Goal: Information Seeking & Learning: Check status

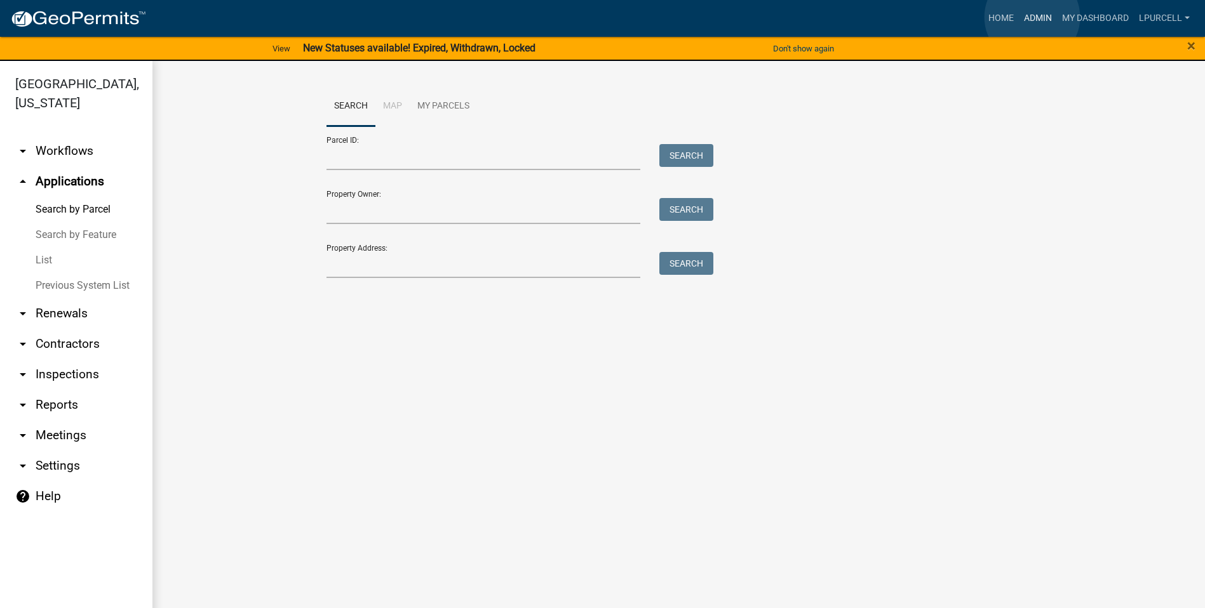
click at [1032, 18] on link "Admin" at bounding box center [1037, 18] width 38 height 24
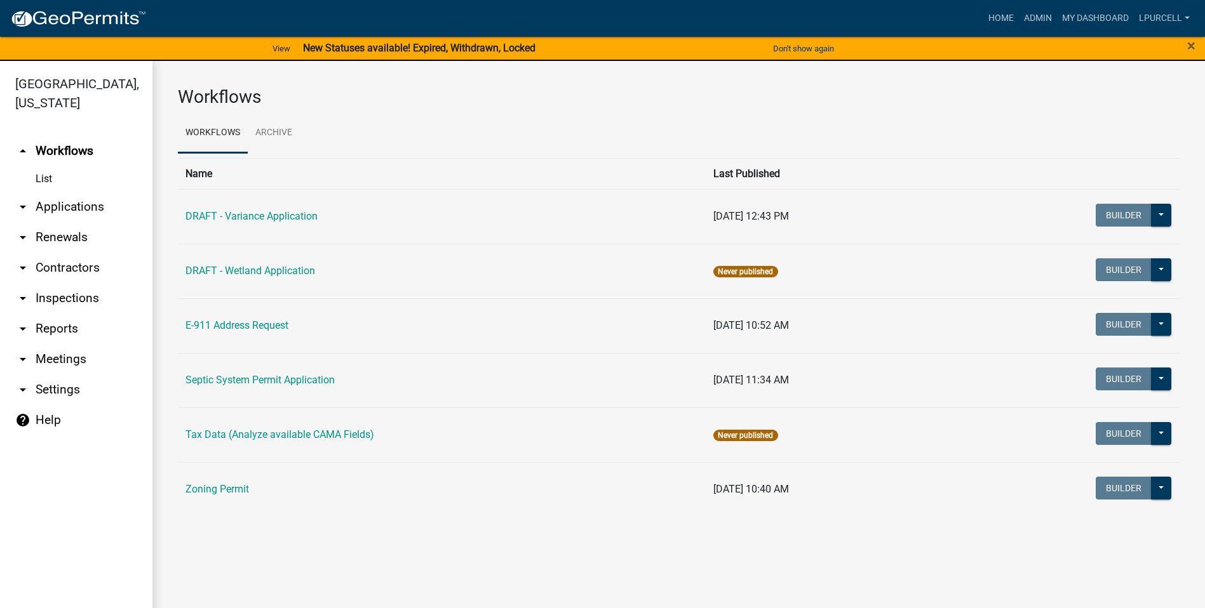
click at [51, 327] on link "arrow_drop_down Reports" at bounding box center [76, 329] width 152 height 30
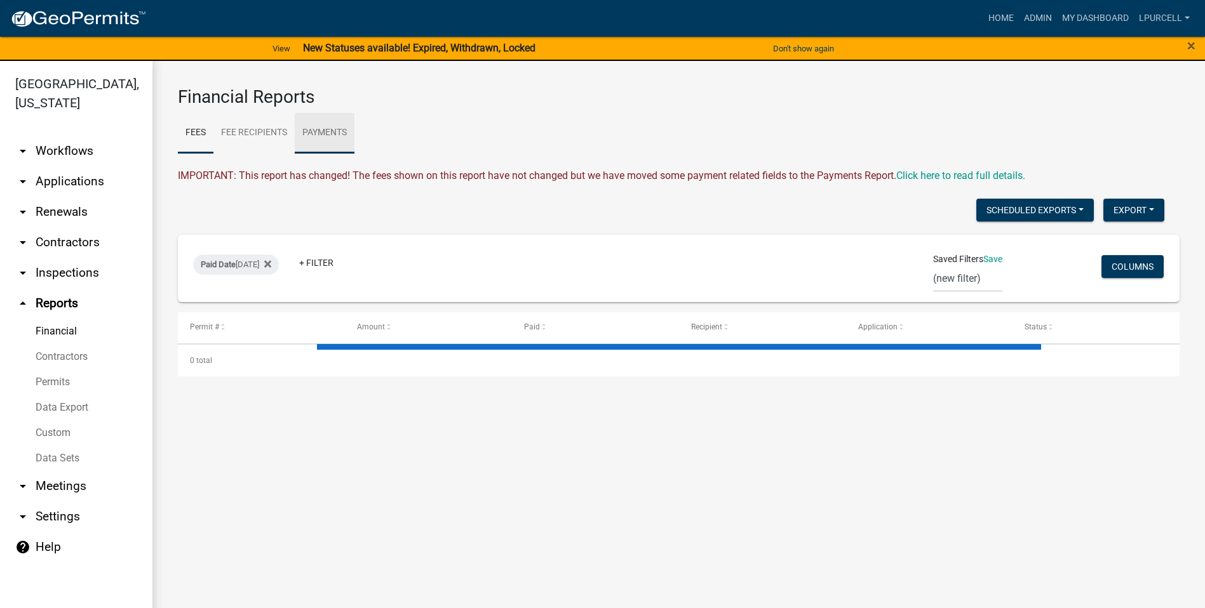
click at [319, 130] on link "Payments" at bounding box center [325, 133] width 60 height 41
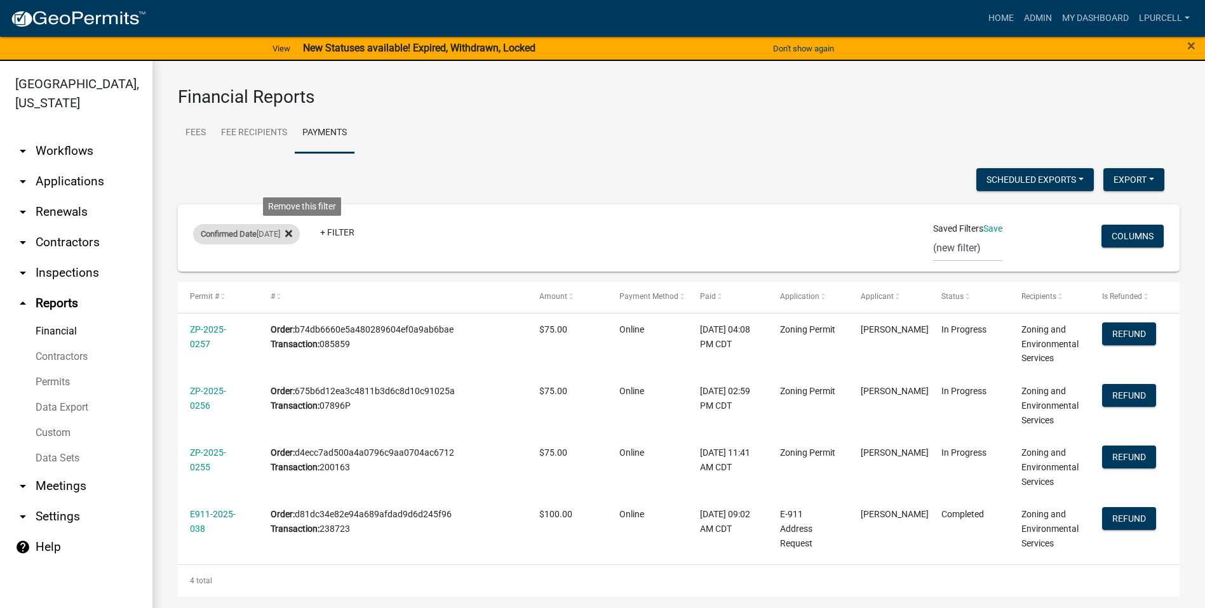
click at [292, 235] on icon at bounding box center [288, 234] width 7 height 10
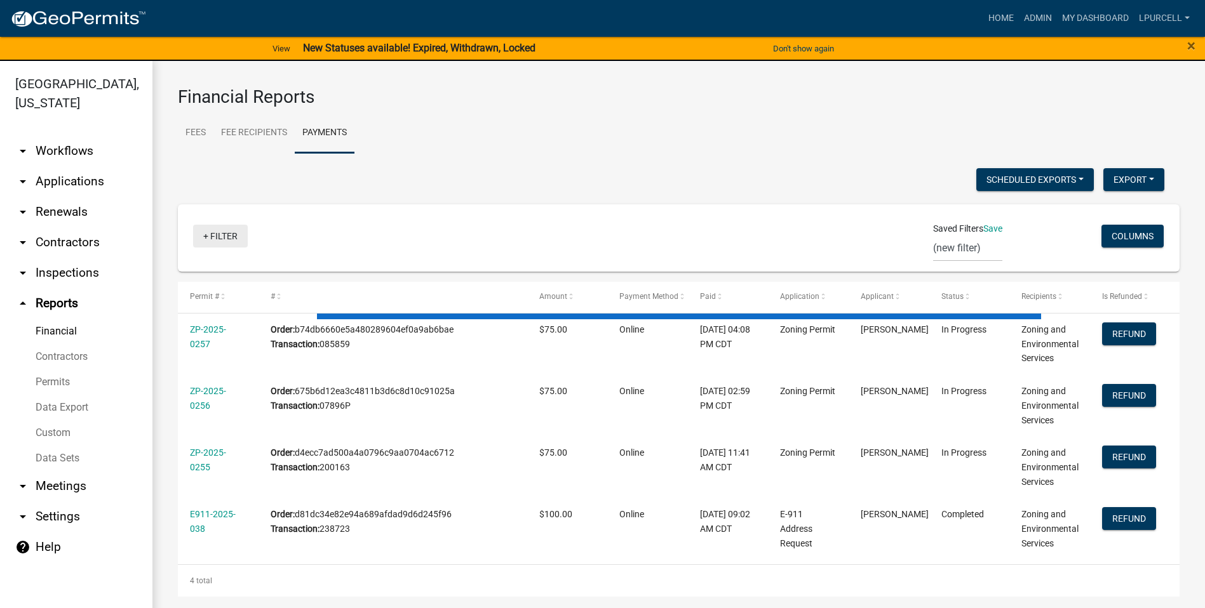
click at [210, 236] on link "+ Filter" at bounding box center [220, 236] width 55 height 23
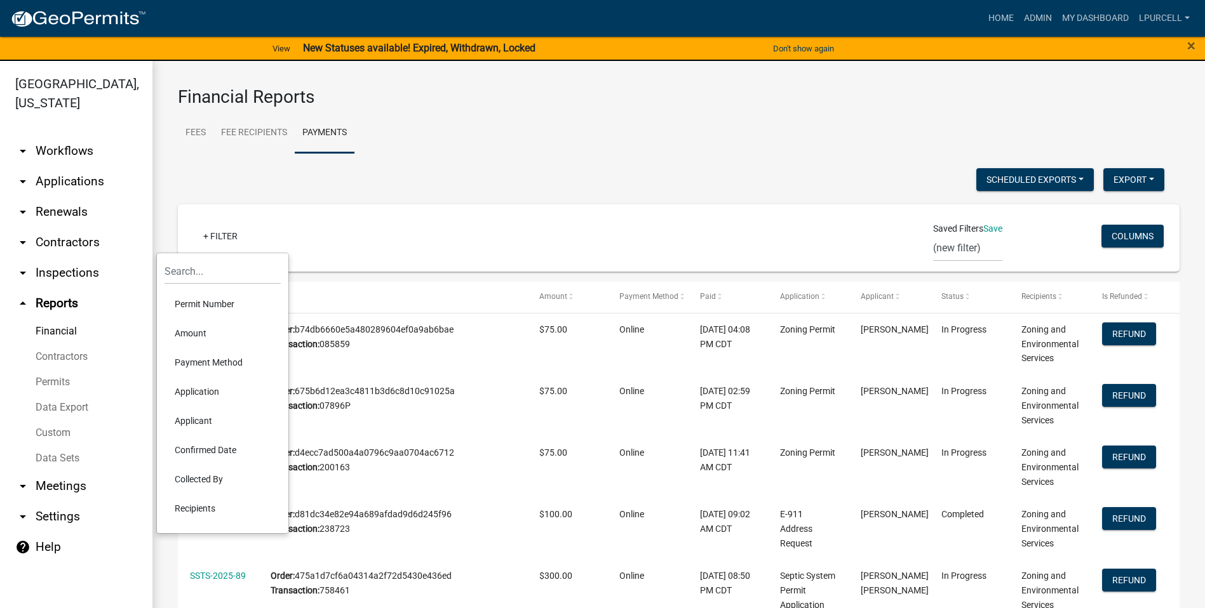
click at [197, 451] on li "Confirmed Date" at bounding box center [222, 450] width 116 height 29
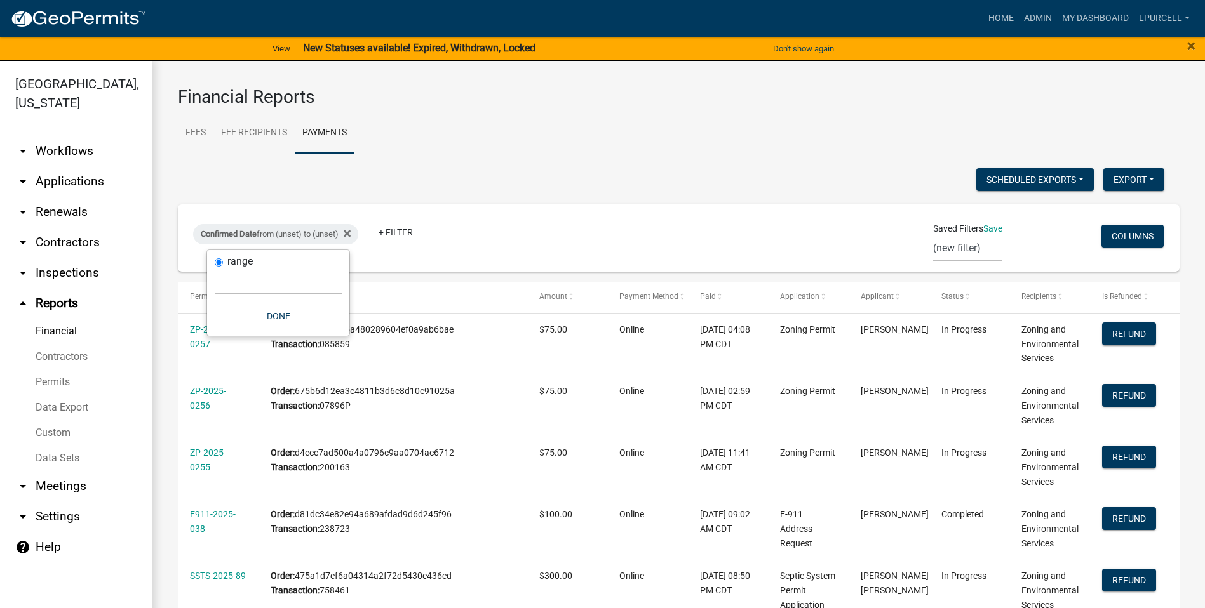
click at [269, 277] on select "[DATE] [DATE] Current Week Previous Week Current Month Last Month Current Calen…" at bounding box center [278, 282] width 127 height 26
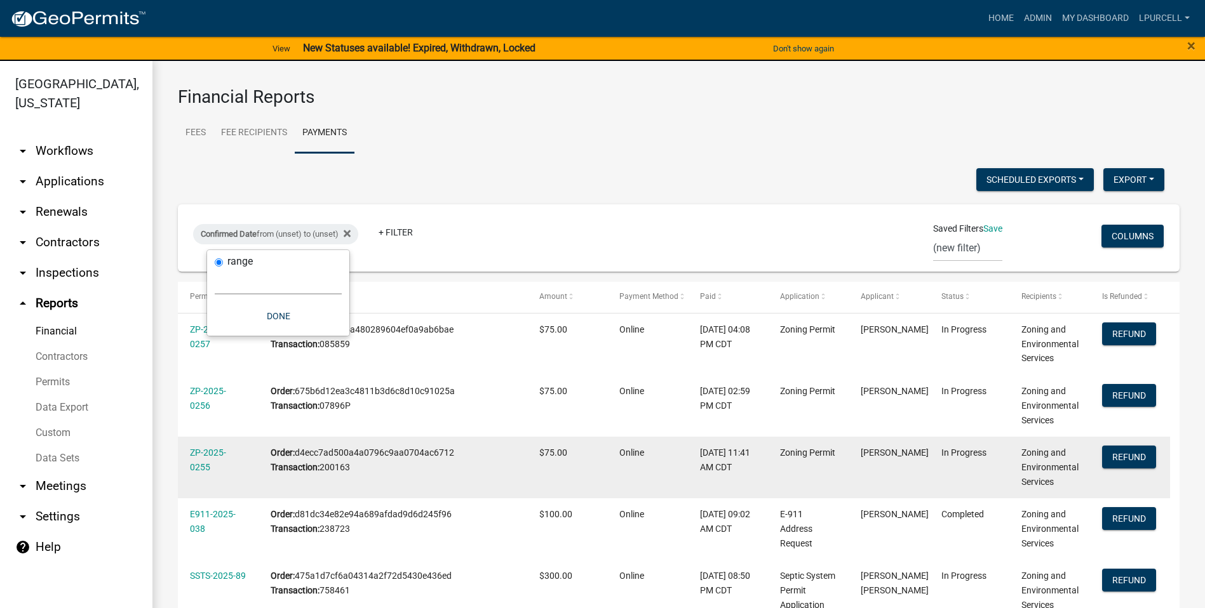
select select "custom"
click at [215, 269] on select "[DATE] [DATE] Current Week Previous Week Current Month Last Month Current Calen…" at bounding box center [278, 282] width 127 height 26
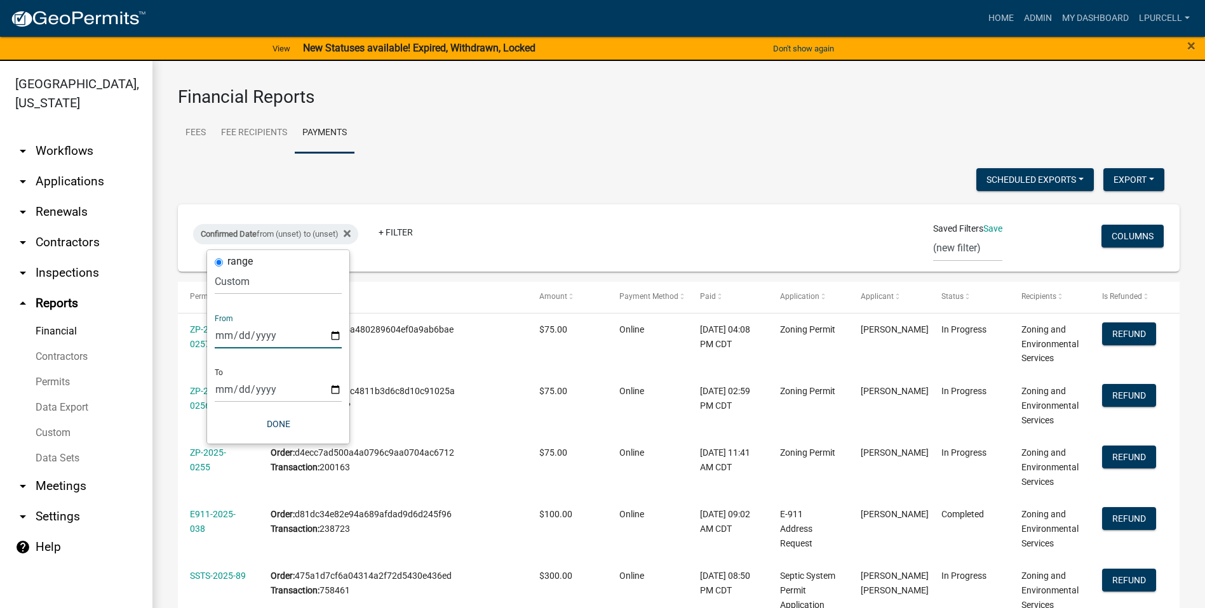
click at [335, 333] on input "date" at bounding box center [278, 336] width 127 height 26
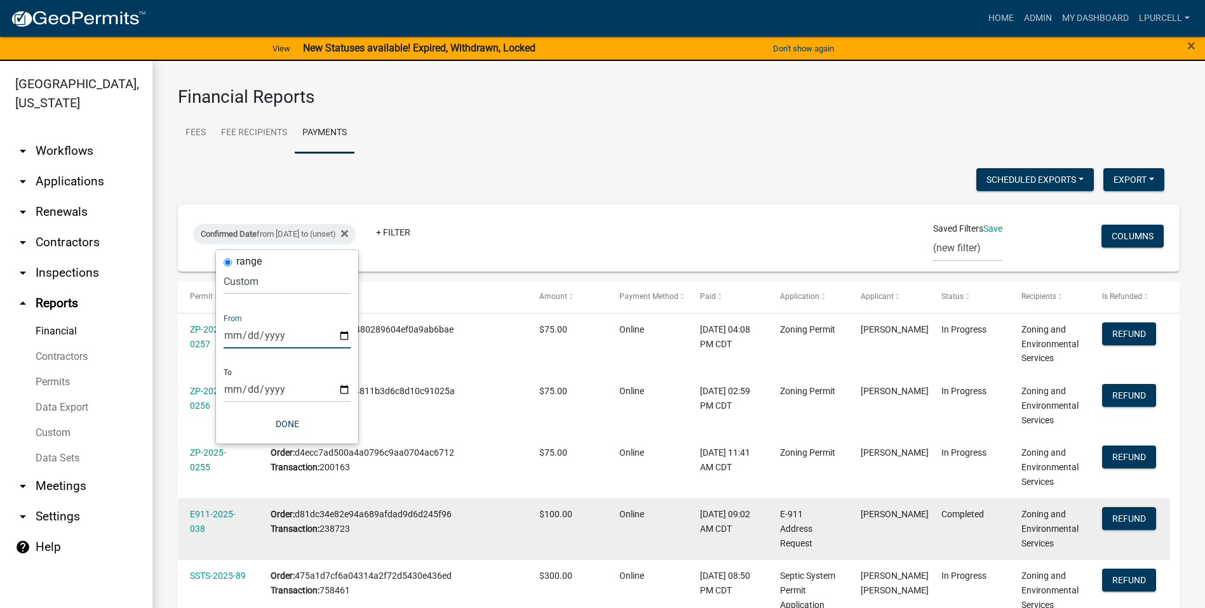
type input "[DATE]"
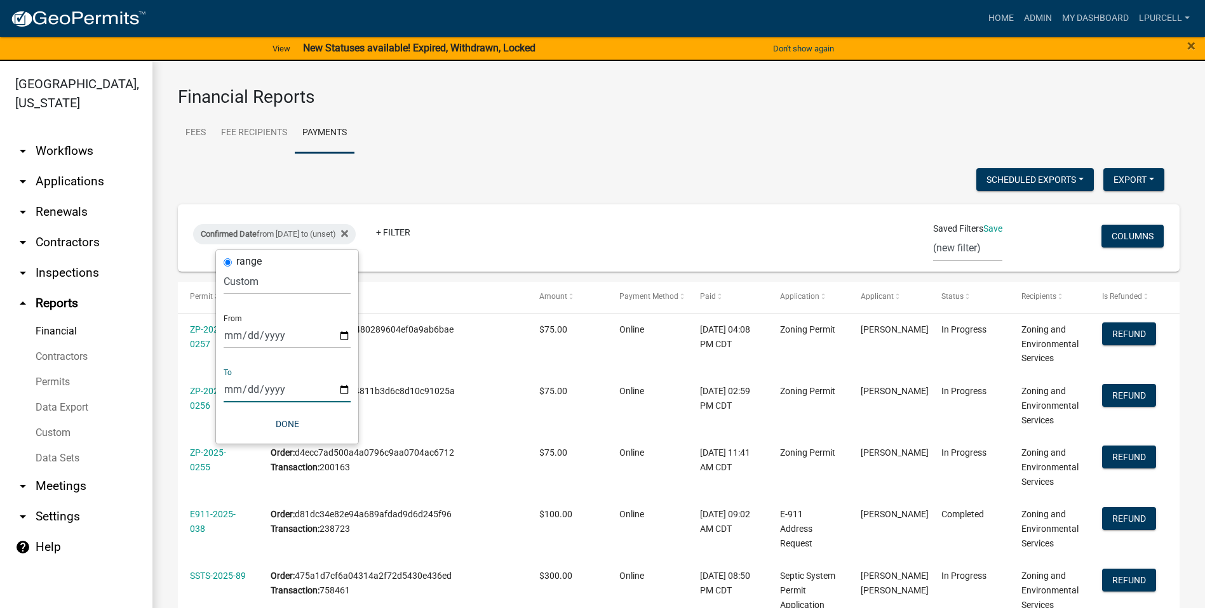
click at [343, 389] on input "date" at bounding box center [287, 390] width 127 height 26
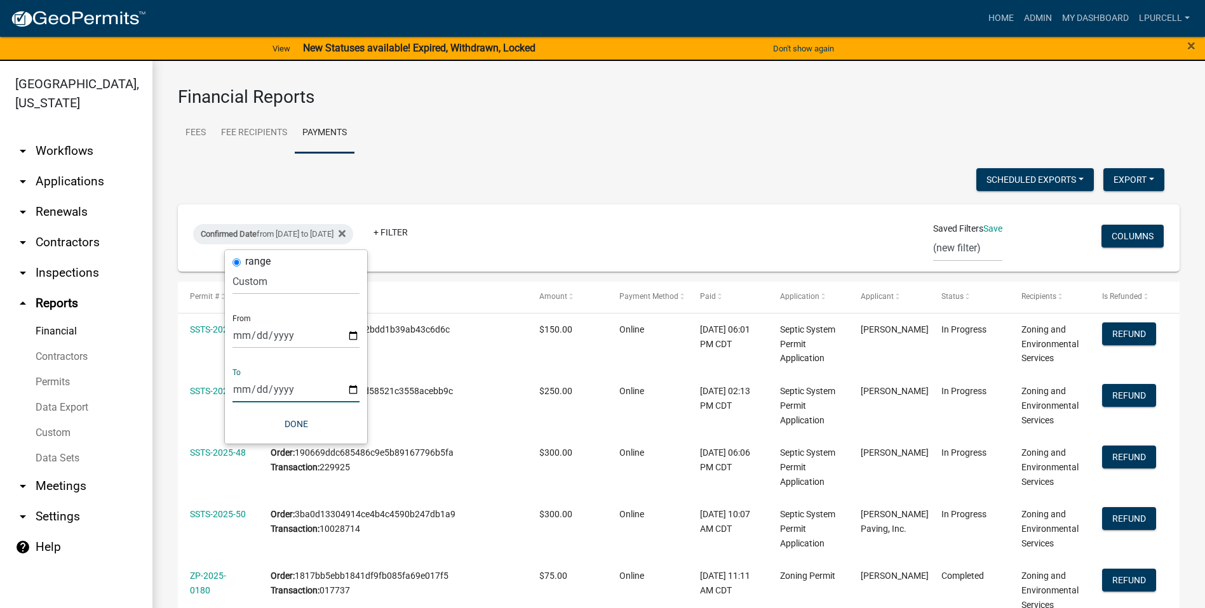
type input "[DATE]"
click at [589, 153] on wm-financial "Financial Reports Fees Fee Recipients Payments IMPORTANT: This report has chang…" at bounding box center [678, 526] width 1001 height 880
